Goal: Transaction & Acquisition: Download file/media

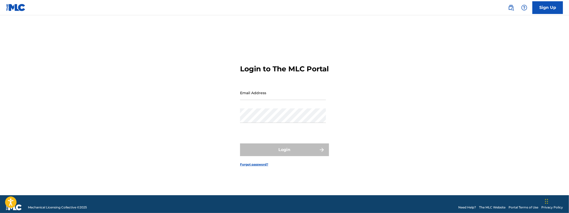
type input "[EMAIL_ADDRESS][DOMAIN_NAME]"
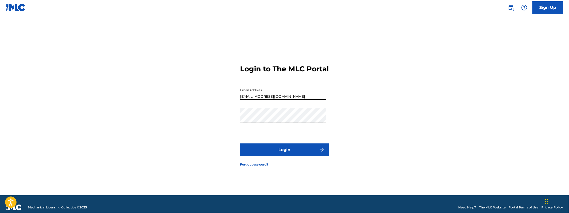
click at [288, 105] on div "Email Address [EMAIL_ADDRESS][DOMAIN_NAME]" at bounding box center [283, 97] width 86 height 23
click at [289, 100] on input "[EMAIL_ADDRESS][DOMAIN_NAME]" at bounding box center [283, 93] width 86 height 14
type input "[EMAIL_ADDRESS][DOMAIN_NAME]"
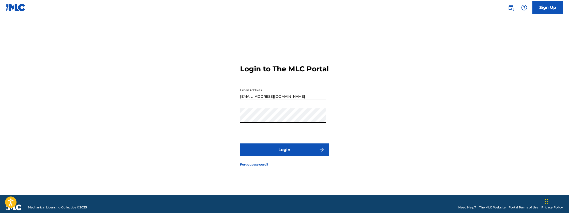
click at [240, 143] on button "Login" at bounding box center [284, 149] width 89 height 13
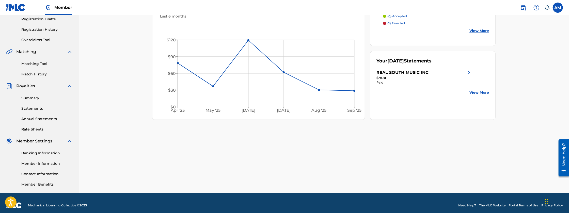
scroll to position [91, 0]
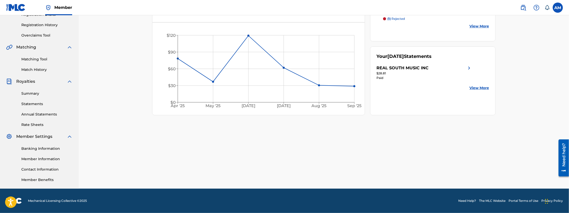
click at [44, 148] on link "Banking Information" at bounding box center [46, 148] width 51 height 5
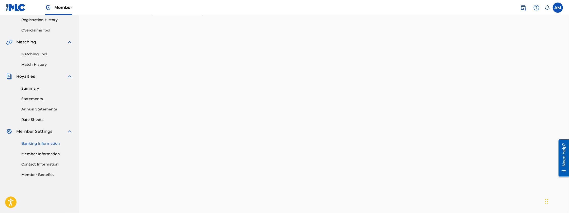
scroll to position [85, 0]
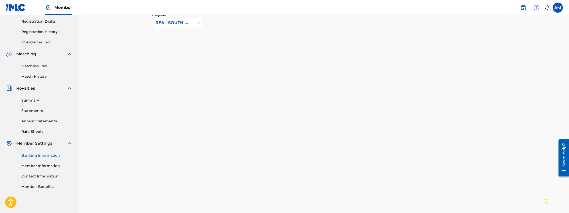
click at [34, 131] on link "Rate Sheets" at bounding box center [46, 131] width 51 height 5
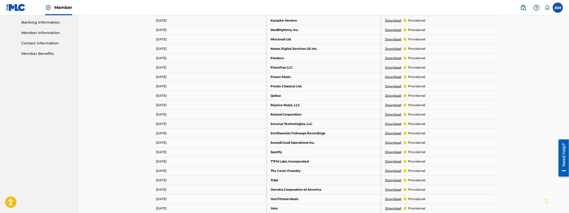
scroll to position [220, 0]
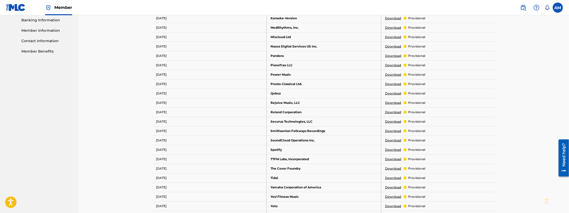
click at [395, 121] on link "Download" at bounding box center [393, 121] width 16 height 5
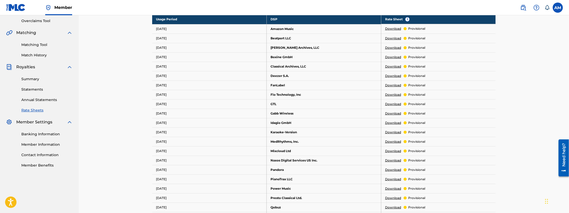
scroll to position [102, 0]
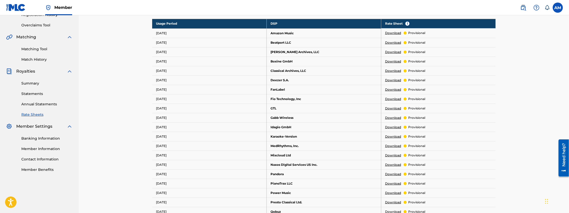
click at [387, 108] on link "Download" at bounding box center [393, 108] width 16 height 5
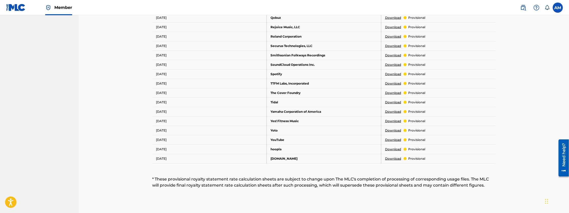
scroll to position [296, 0]
click at [390, 156] on link "Download" at bounding box center [393, 158] width 16 height 5
click at [400, 157] on link "Download" at bounding box center [393, 158] width 16 height 5
click at [392, 139] on link "Download" at bounding box center [393, 139] width 16 height 5
